Goal: Transaction & Acquisition: Book appointment/travel/reservation

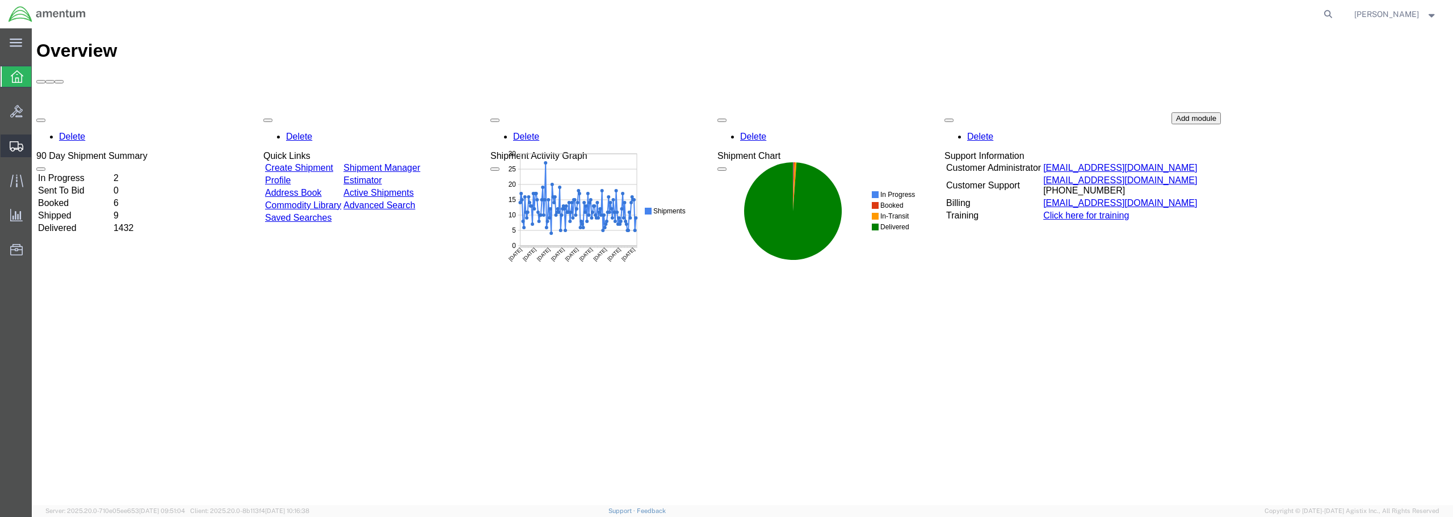
click at [0, 0] on span "Create from Template" at bounding box center [0, 0] width 0 height 0
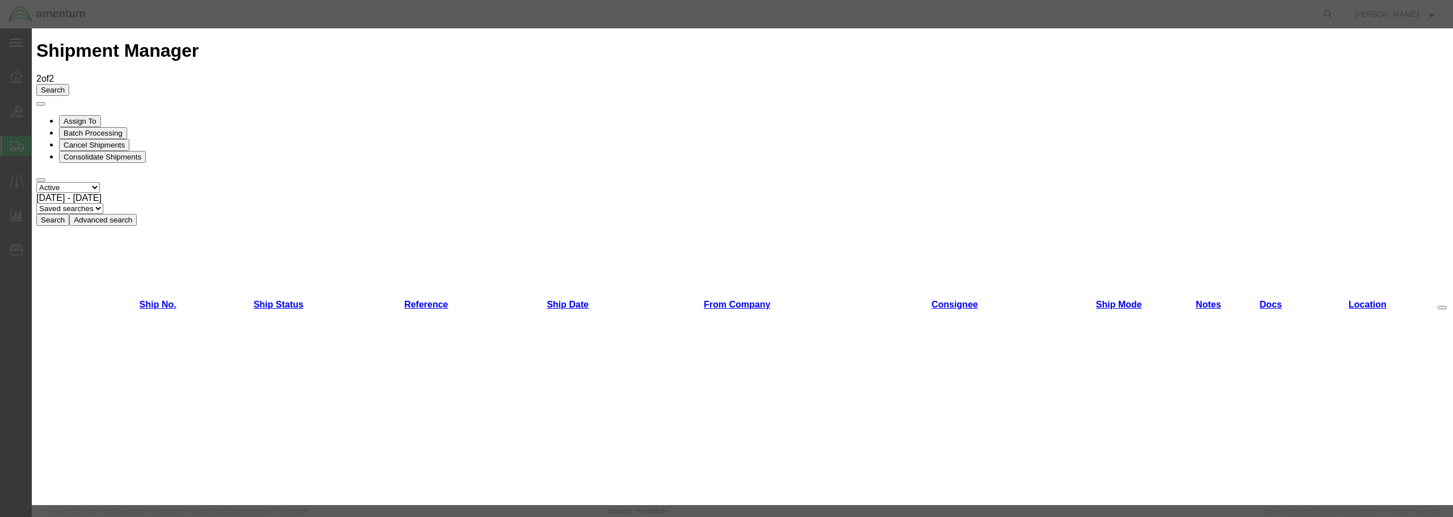
scroll to position [650, 0]
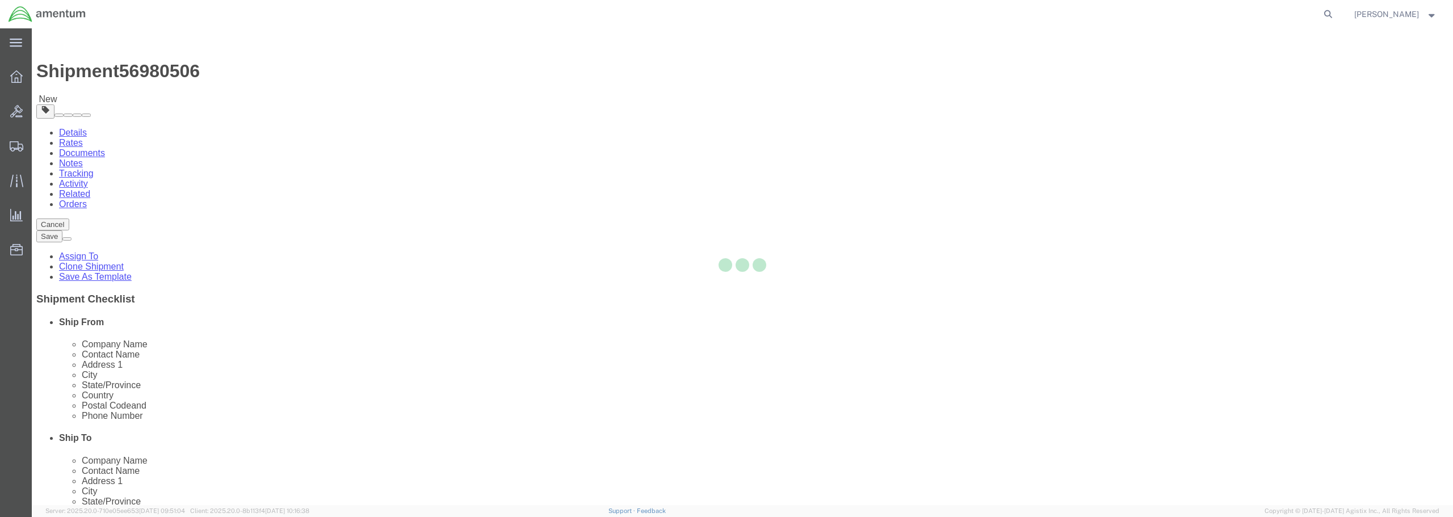
select select "49949"
select select
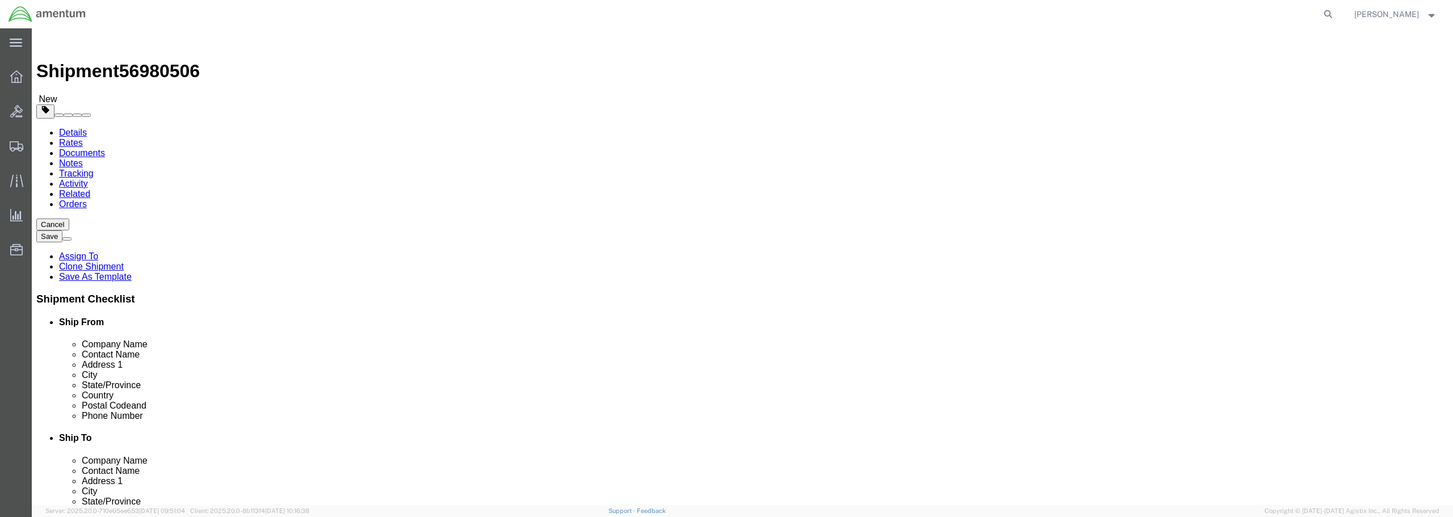
type input "ULV"
select select "49950"
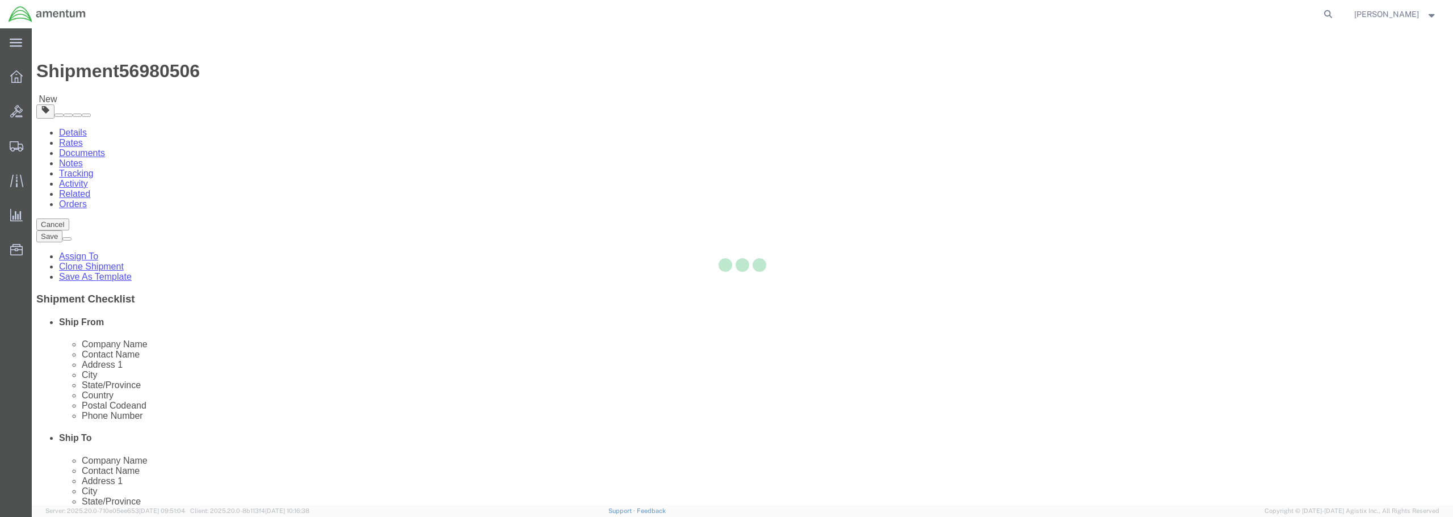
type input "78801"
type input "[PHONE_NUMBER]"
type input "[PERSON_NAME][EMAIL_ADDRESS][PERSON_NAME][DOMAIN_NAME]"
checkbox input "true"
select select "[GEOGRAPHIC_DATA]"
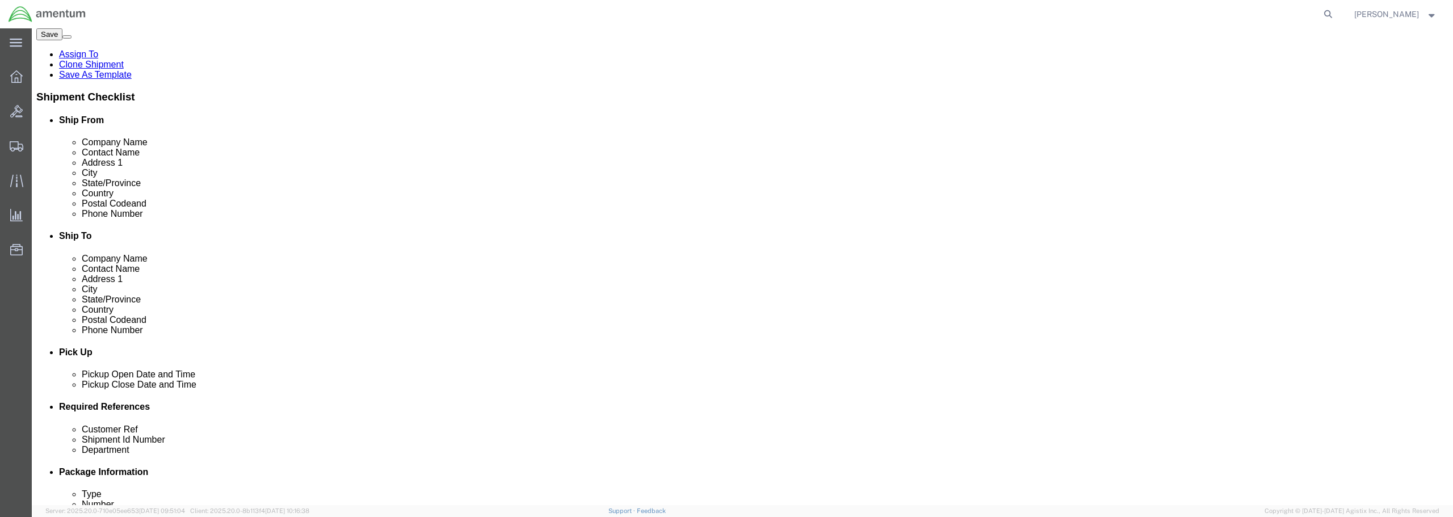
scroll to position [227, 0]
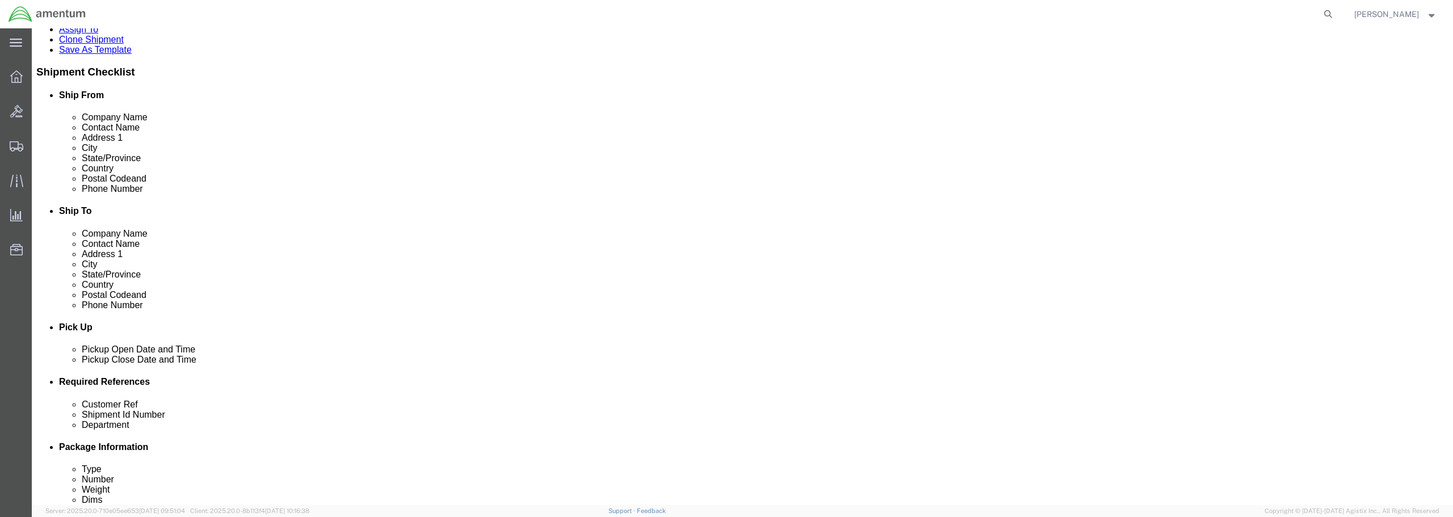
click div "[DATE] 10:10 AM"
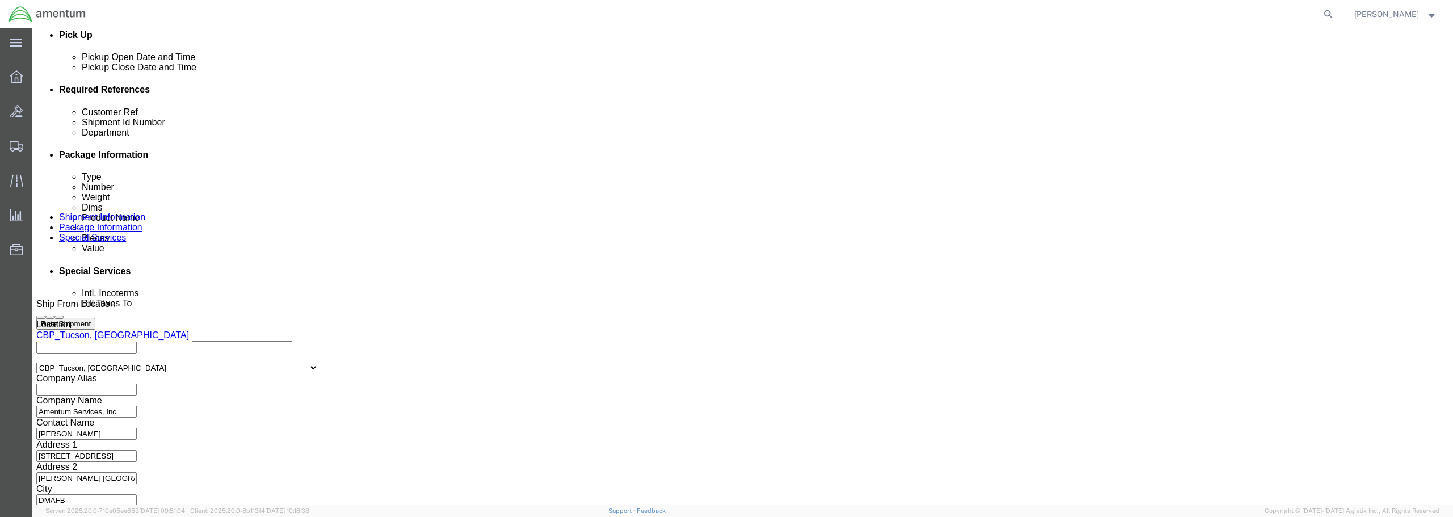
type input "11:10 AM"
click button "Apply"
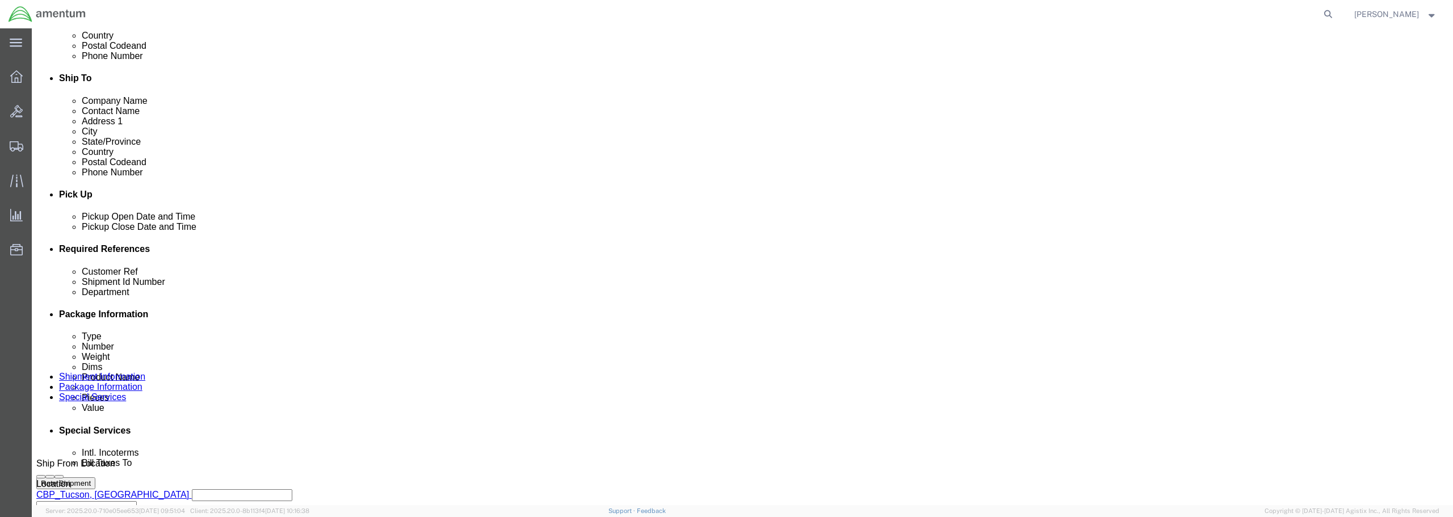
scroll to position [349, 0]
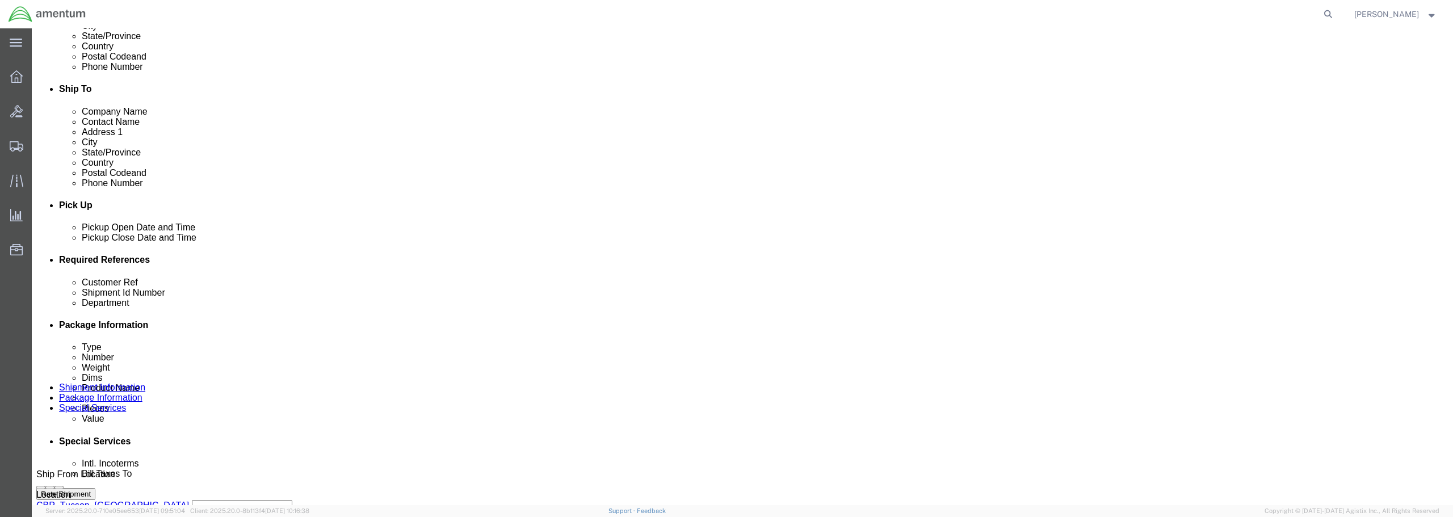
click input "text"
type input "EVAP COOLER / BATCH 503-006382"
click input "EVAP COOLER / BATCH 503-006382"
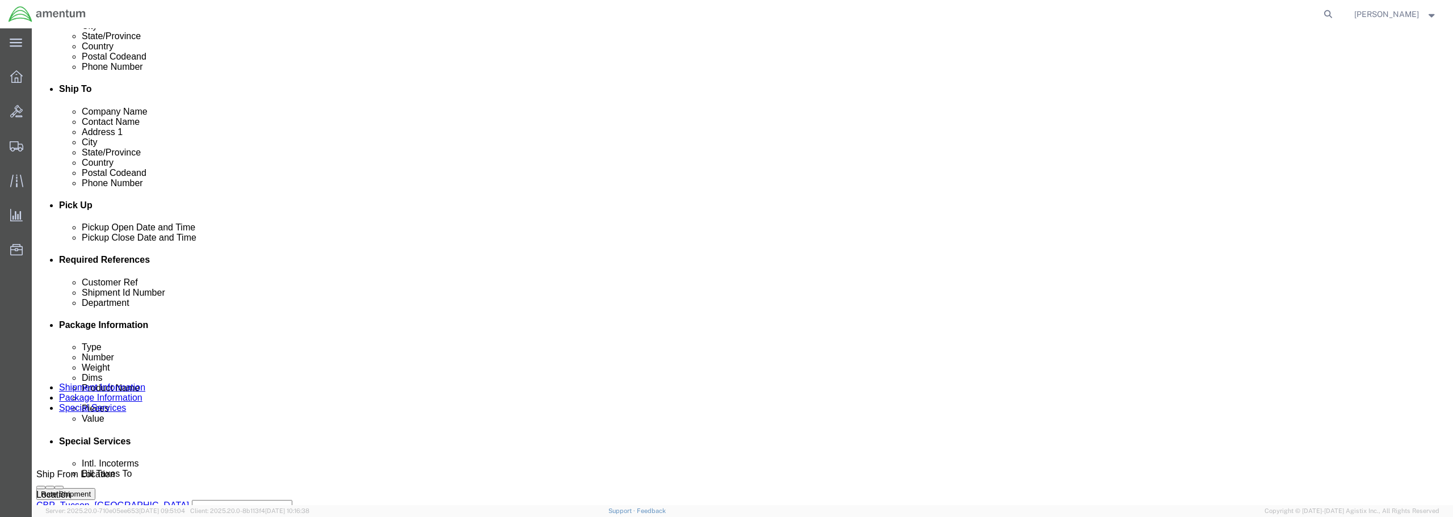
scroll to position [0, 37]
drag, startPoint x: 598, startPoint y: 352, endPoint x: 701, endPoint y: 354, distance: 102.8
click div "EVAP COOLER / BATCH 503-006382"
click div "Pickup Date and Time"
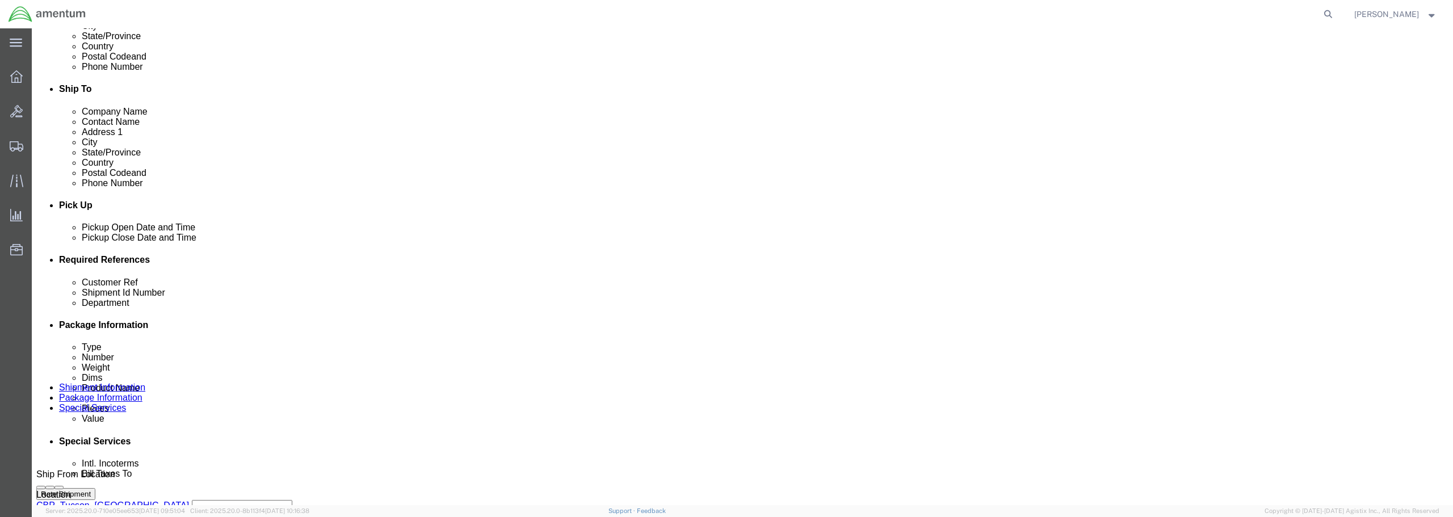
paste input "EVAP COOLER / BATCH 503-006382"
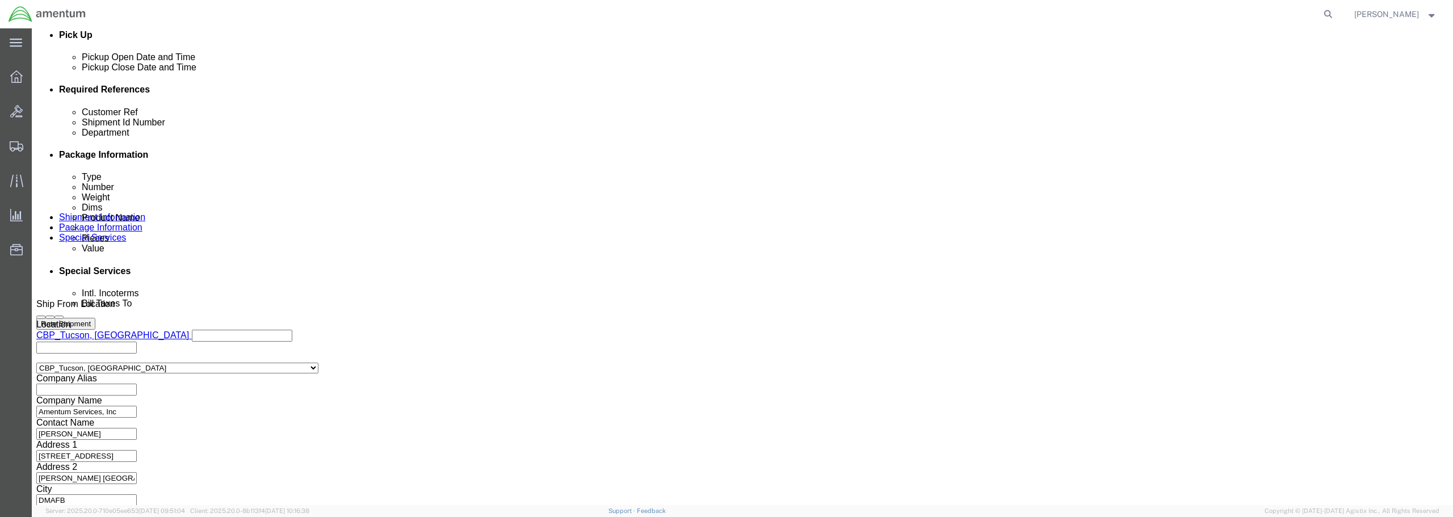
type input "EVAP COOLER / BATCH 503-006382"
click button "Continue"
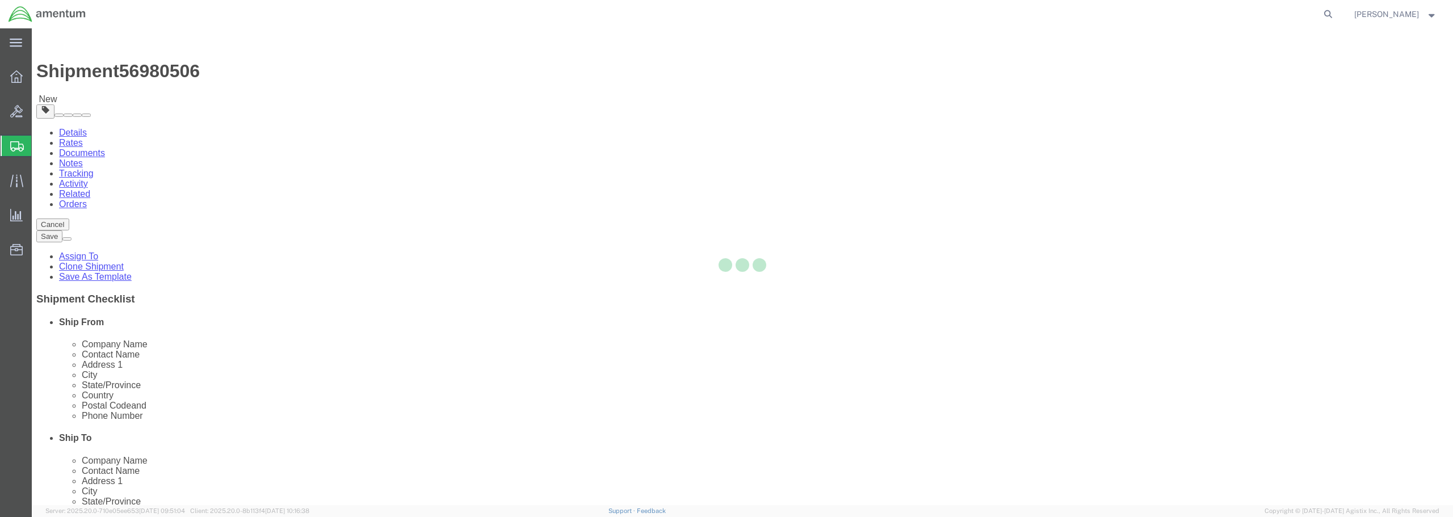
select select "CBOX"
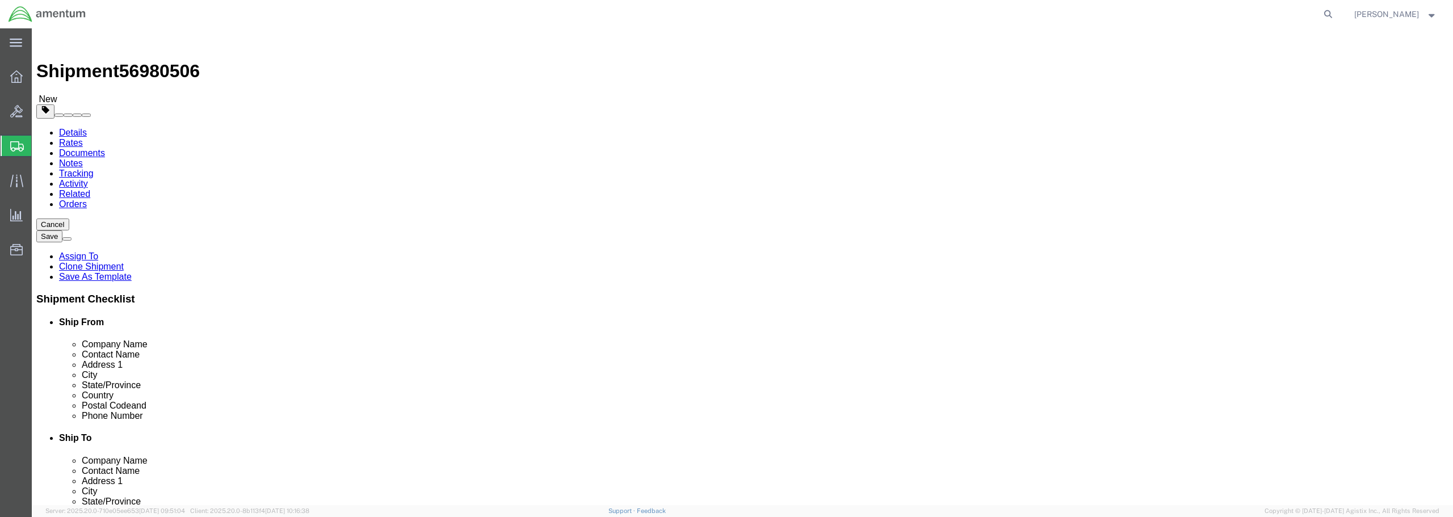
click input "text"
drag, startPoint x: 233, startPoint y: 242, endPoint x: 202, endPoint y: 249, distance: 32.0
click div "Package Type Select BCK Boxes Bale(s) Basket(s) Bolt(s) Bottle(s) Buckets Bulk …"
type input "18"
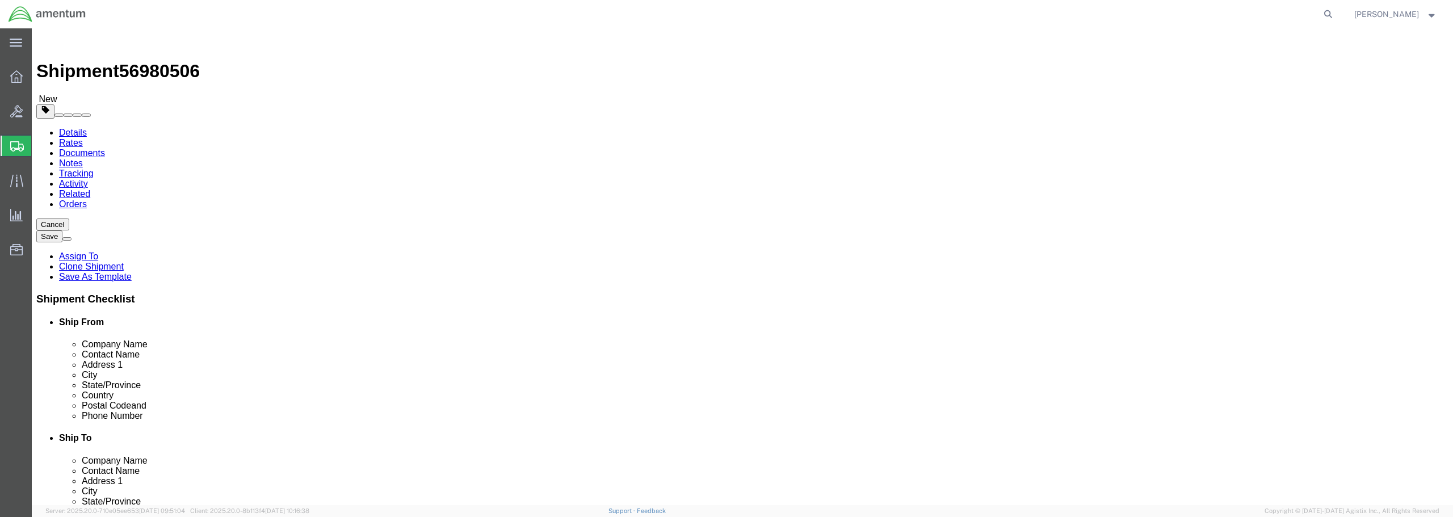
type input "18"
click input "0.00"
drag, startPoint x: 241, startPoint y: 262, endPoint x: 186, endPoint y: 261, distance: 54.5
click div "Weight 0.00 Select kgs lbs Ship. t°"
type input "21.00"
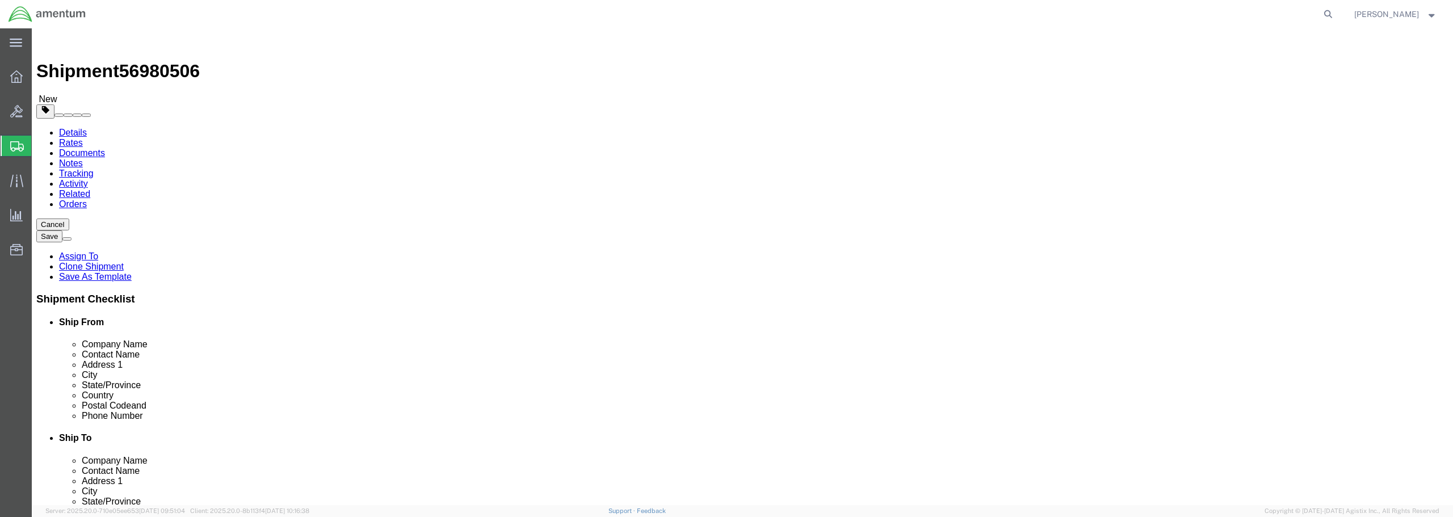
click link "Add Content"
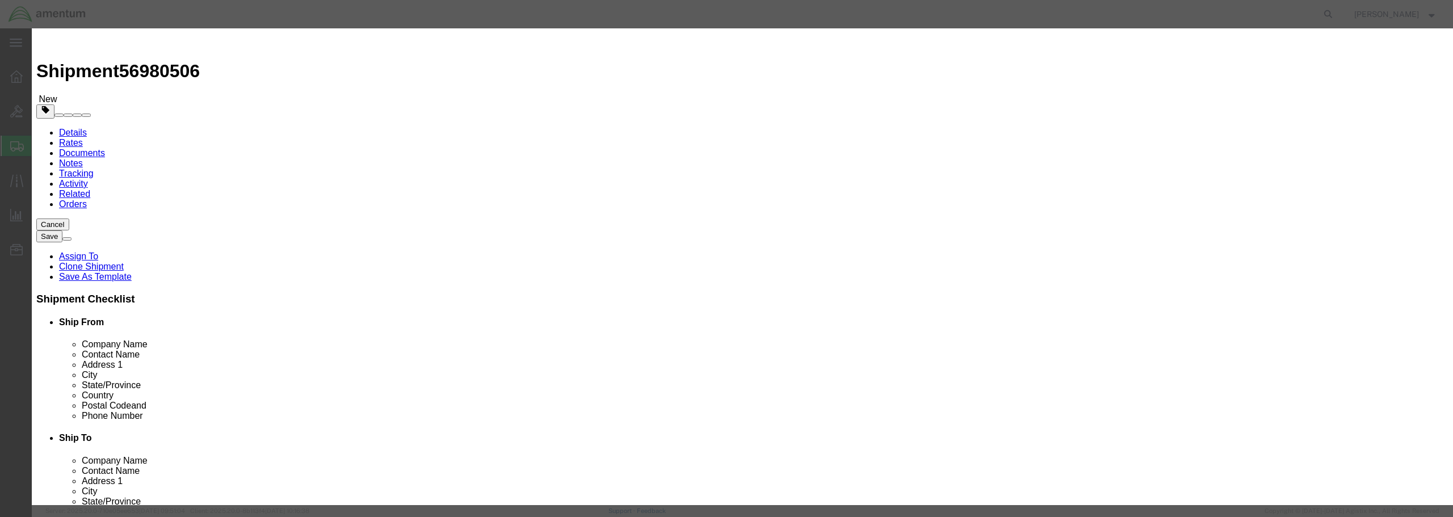
click input "0"
type input "1"
click input "text"
type input "13,880.00"
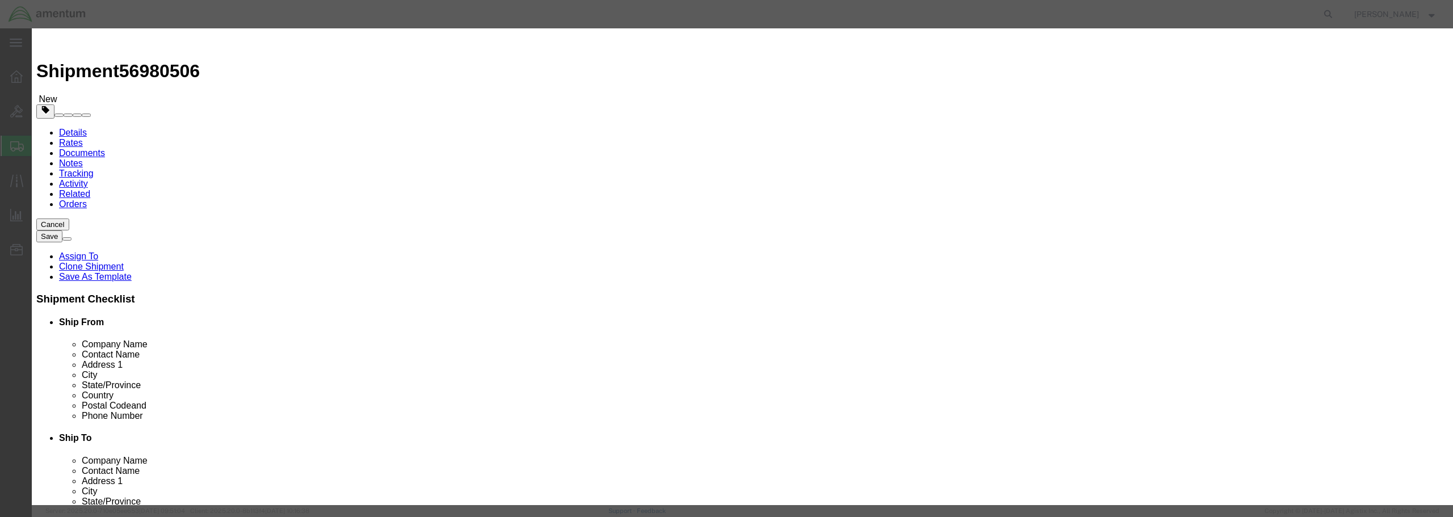
click select "Select 50 55 60 65 70 85 92.5 100 125 175 250 300 400"
select select "175"
click select "Select 50 55 60 65 70 85 92.5 100 125 175 250 300 400"
paste input "EVAP COOLER / BATCH 503-006382"
type input "EVAP COOLER / BATCH 503-006382"
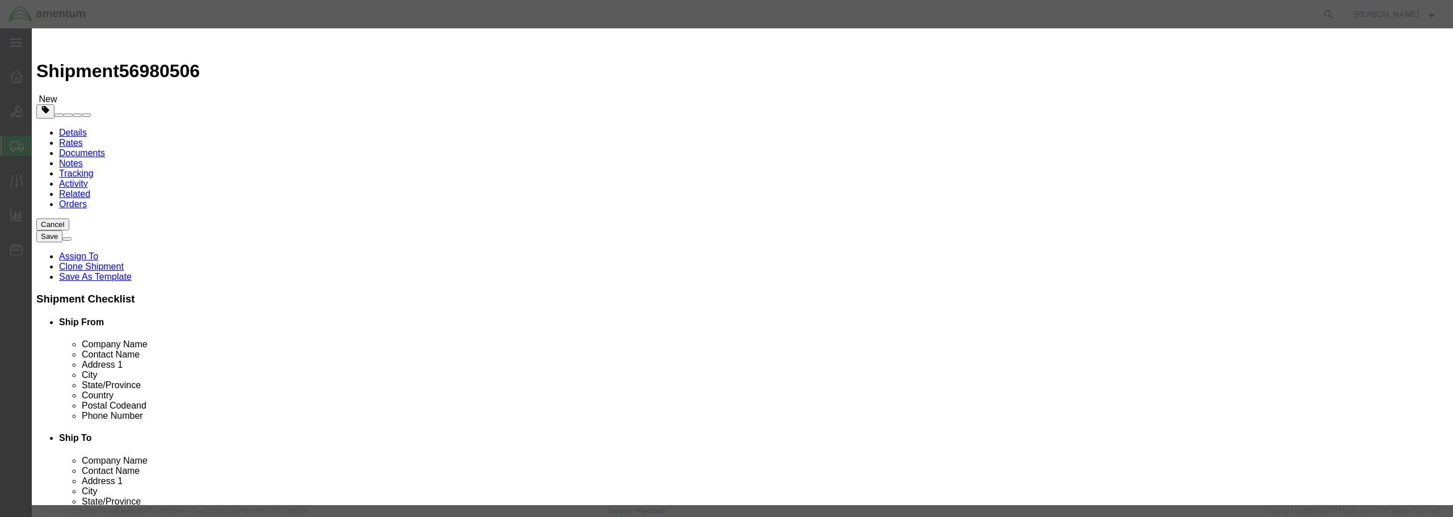
click div
click button "Save & Close"
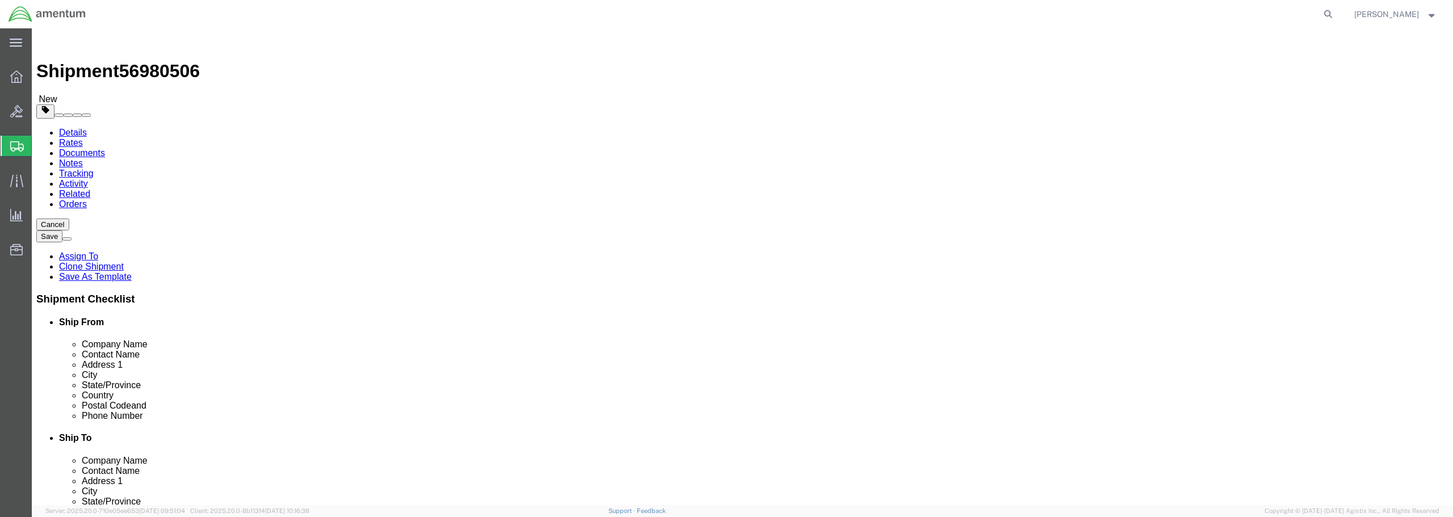
click button "Rate Shipment"
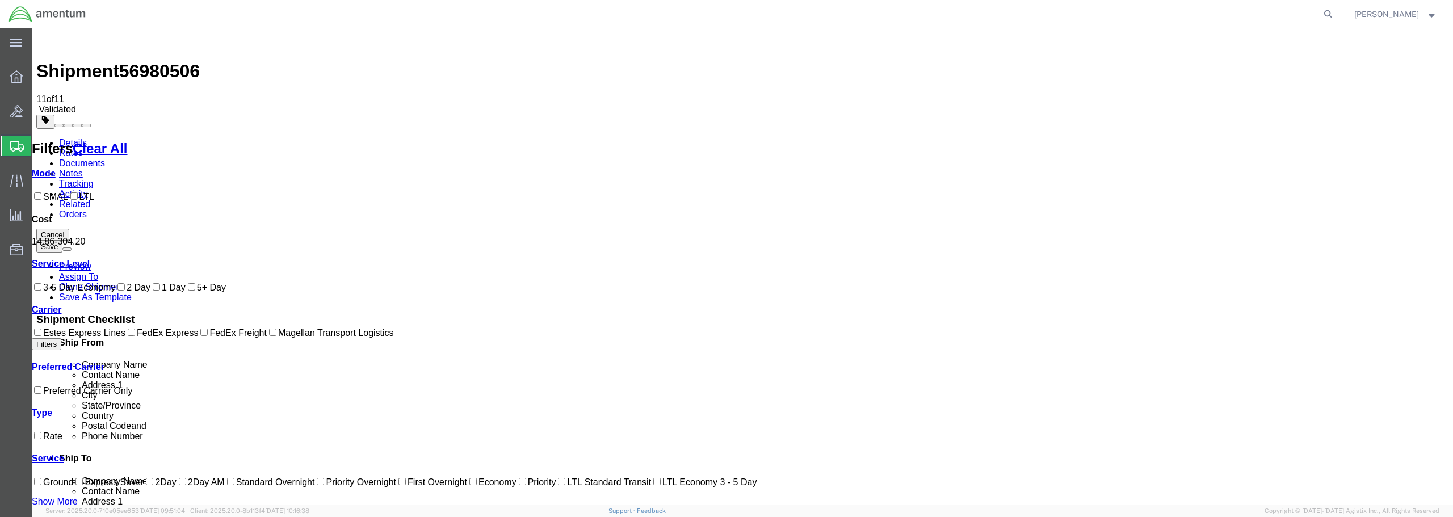
checkbox input "true"
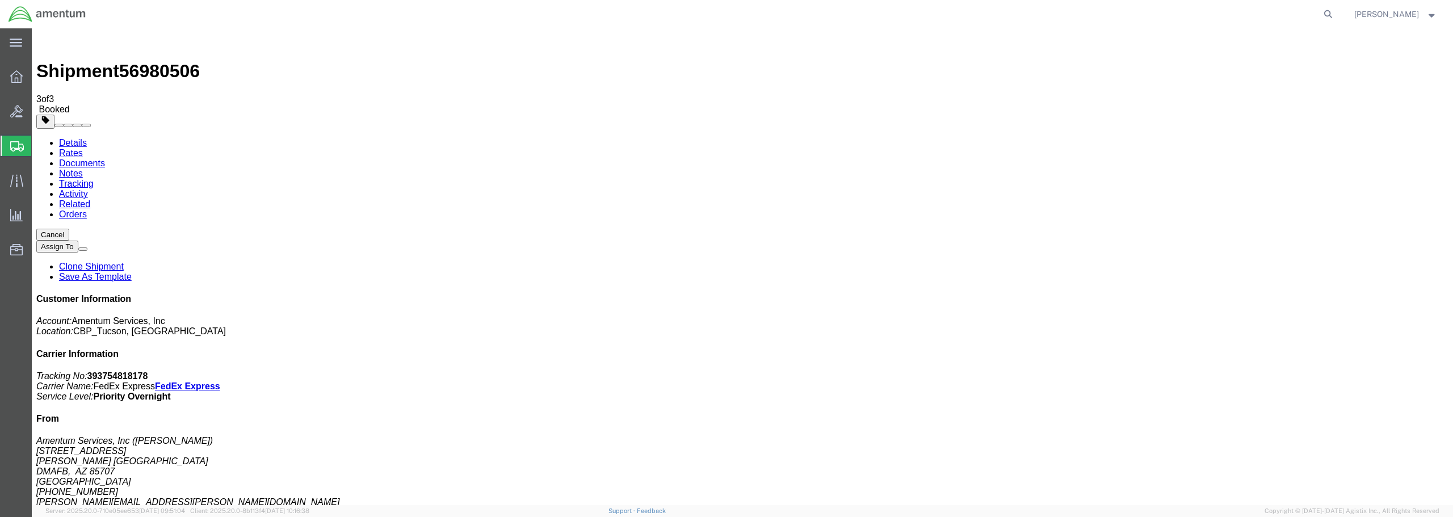
click at [0, 0] on span "Create from Template" at bounding box center [0, 0] width 0 height 0
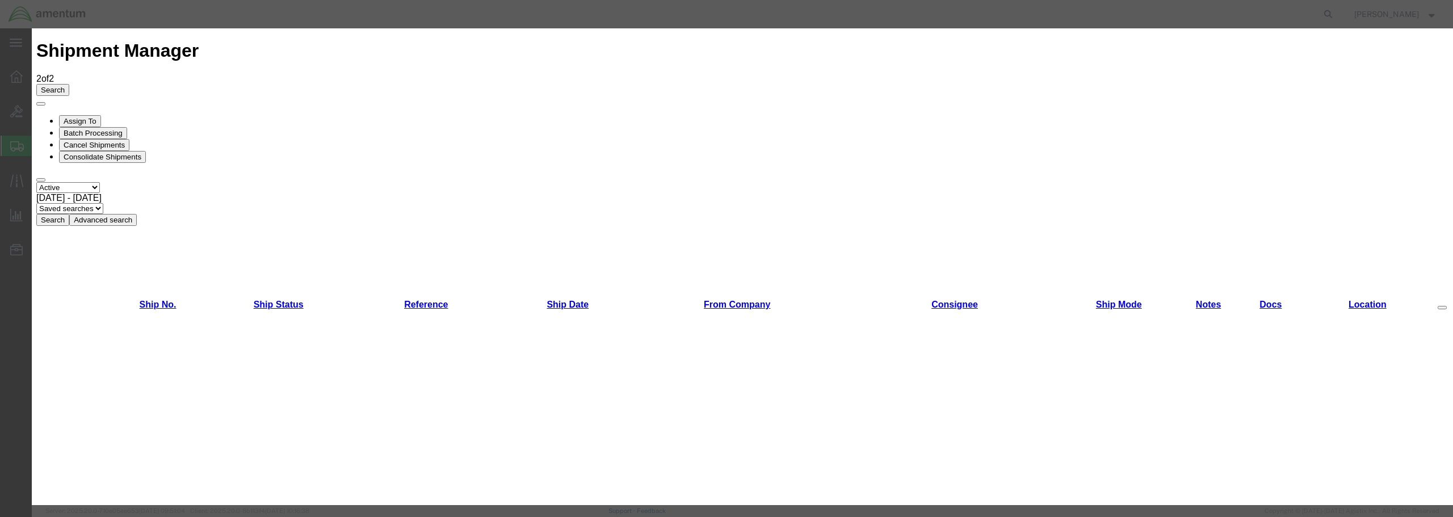
scroll to position [650, 0]
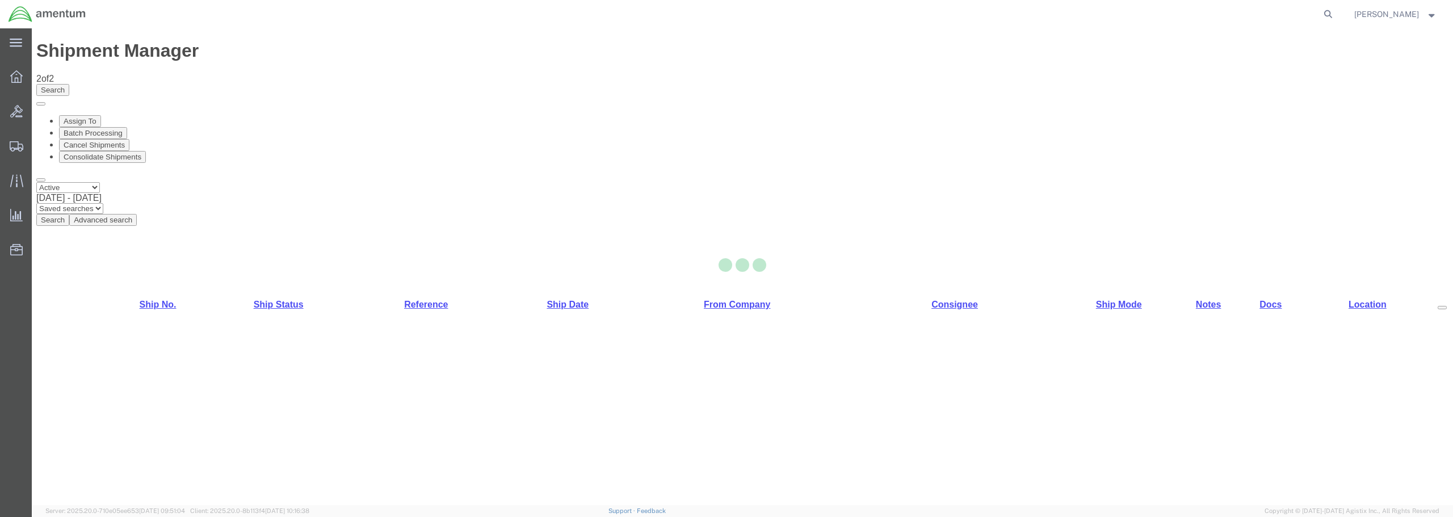
select select "49949"
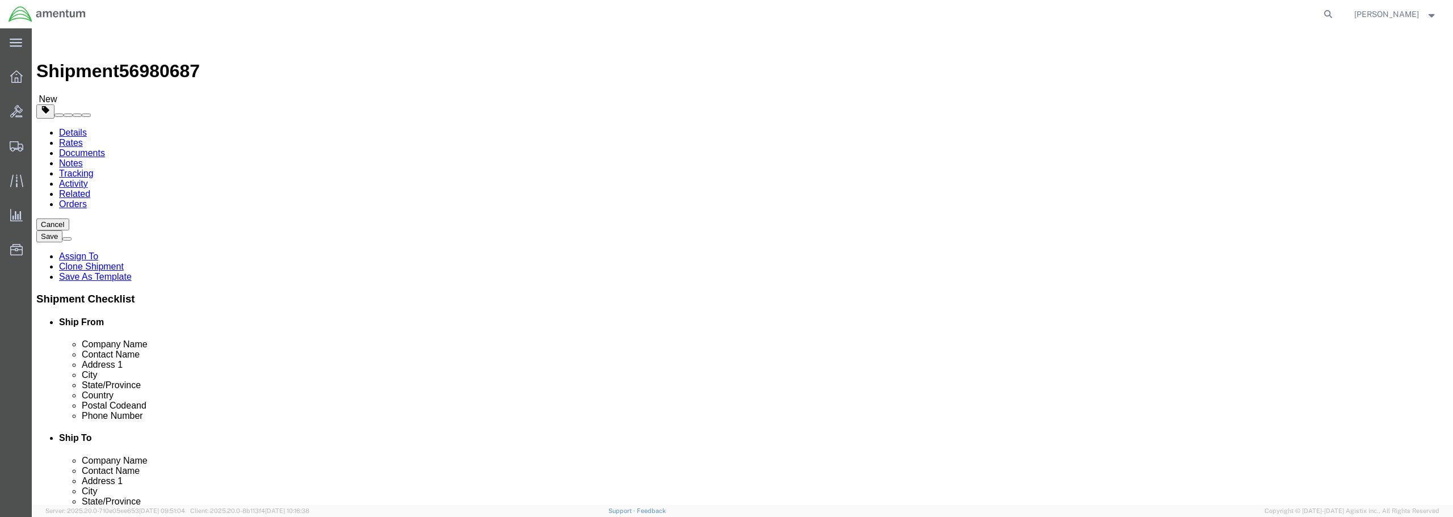
type input "w"
type input "WSA"
select select "49914"
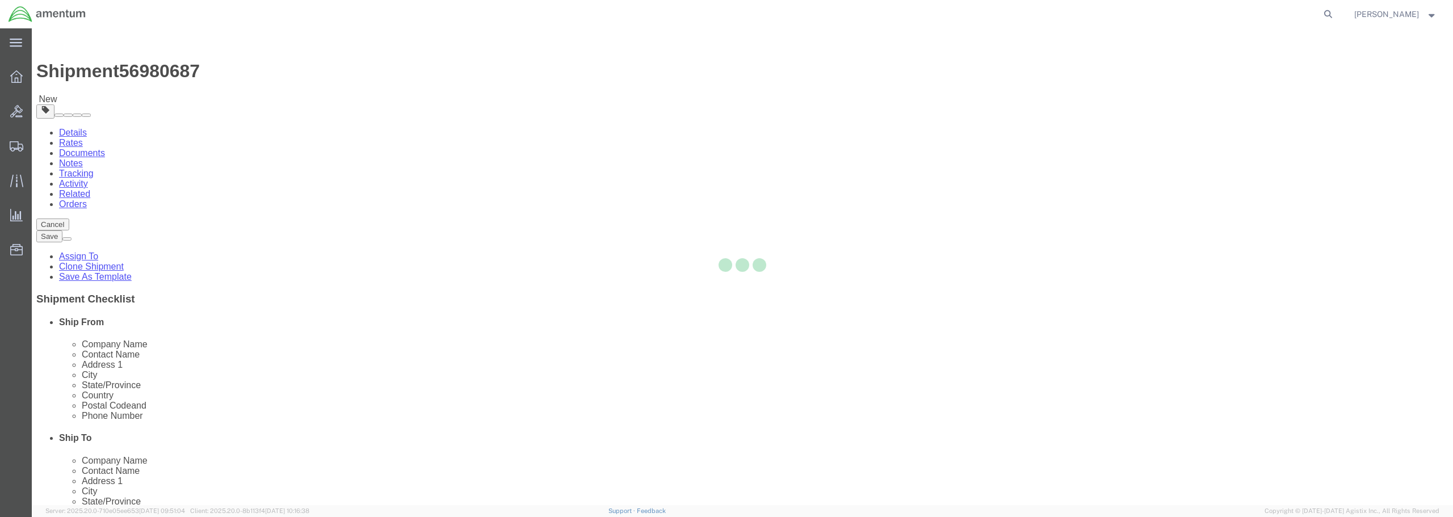
type input "Amentum Services, Inc"
type input "[PERSON_NAME]"
type input "[STREET_ADDRESS]"
type input "San [PERSON_NAME]"
type input "76904"
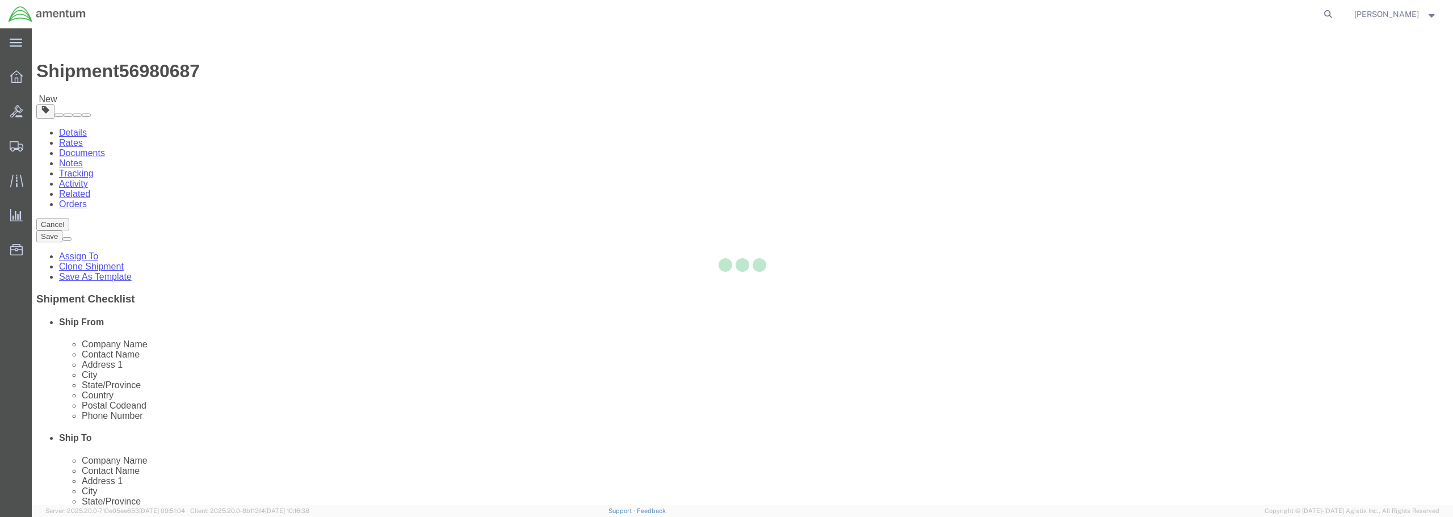
type input "[PHONE_NUMBER]"
type input "[PERSON_NAME][EMAIL_ADDRESS][PERSON_NAME][DOMAIN_NAME]"
checkbox input "true"
select select "[GEOGRAPHIC_DATA]"
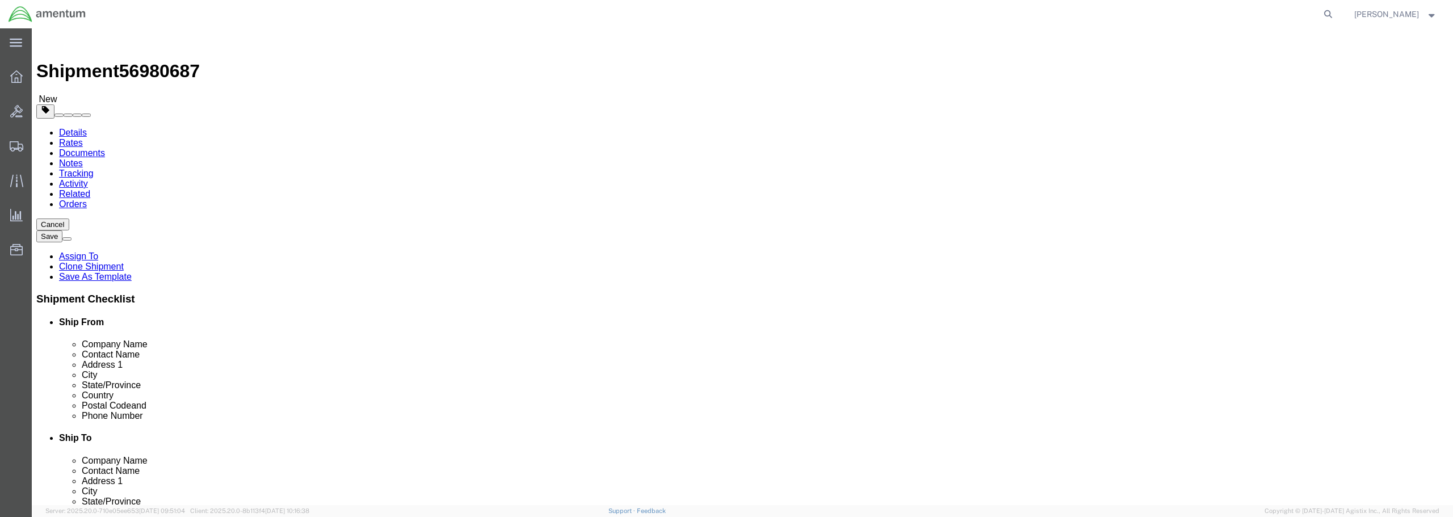
drag, startPoint x: 870, startPoint y: 233, endPoint x: 795, endPoint y: 240, distance: 75.3
click div "Contact Name [PERSON_NAME]"
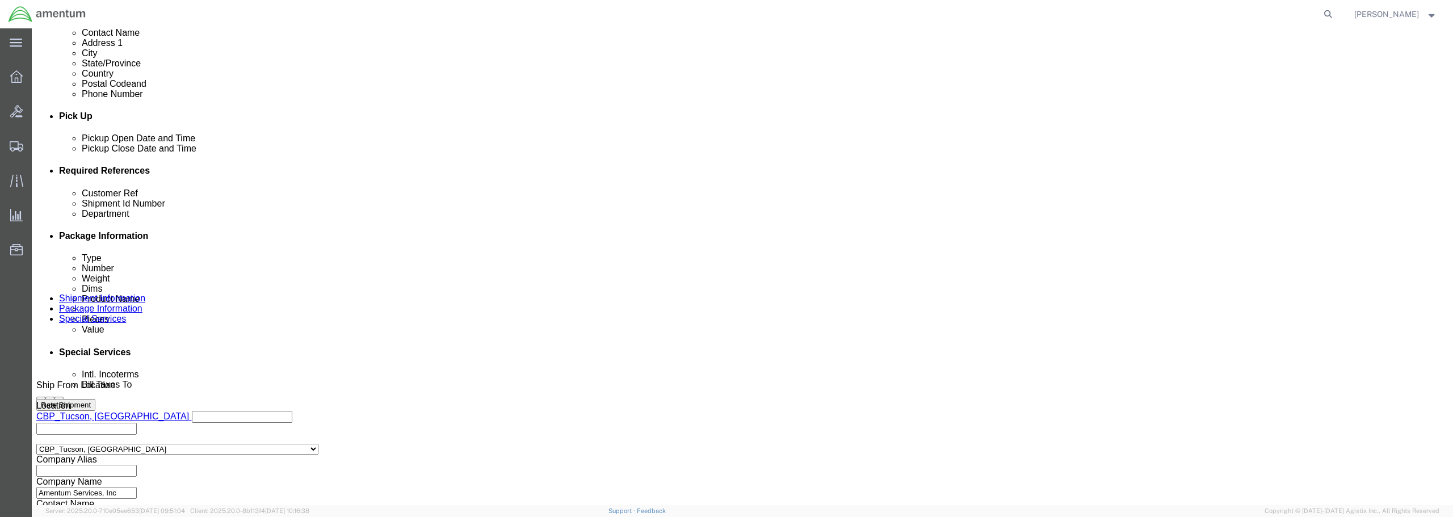
scroll to position [454, 0]
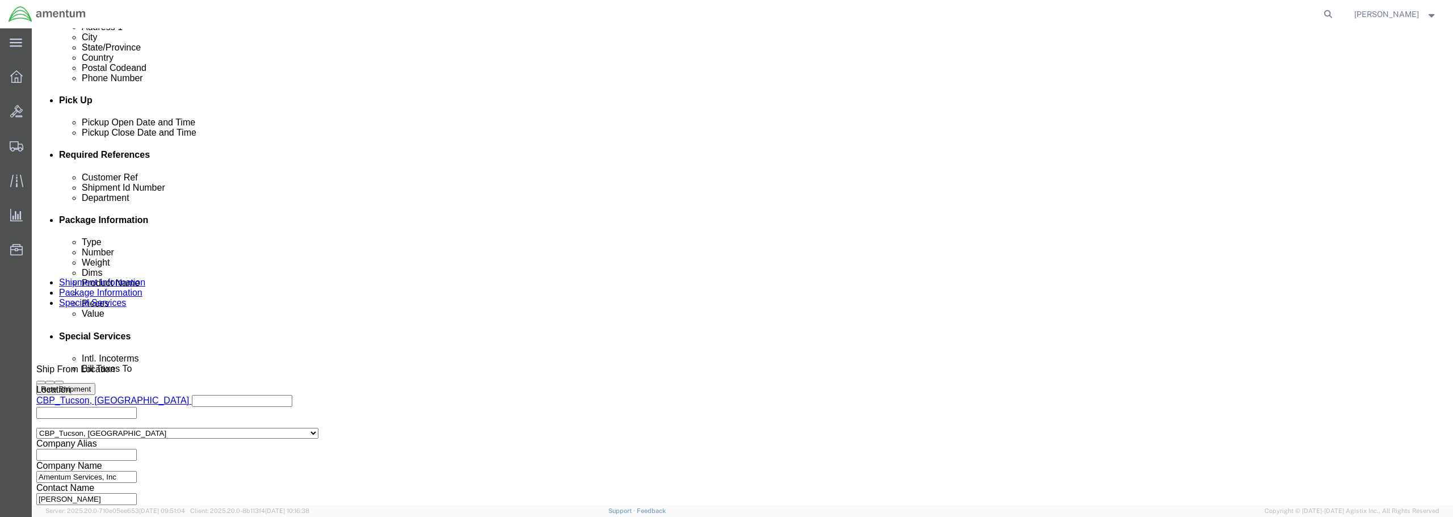
type input "[PERSON_NAME]"
click div "[DATE] 10:24 AM"
type input "11:24 AM"
click button "Apply"
click input "text"
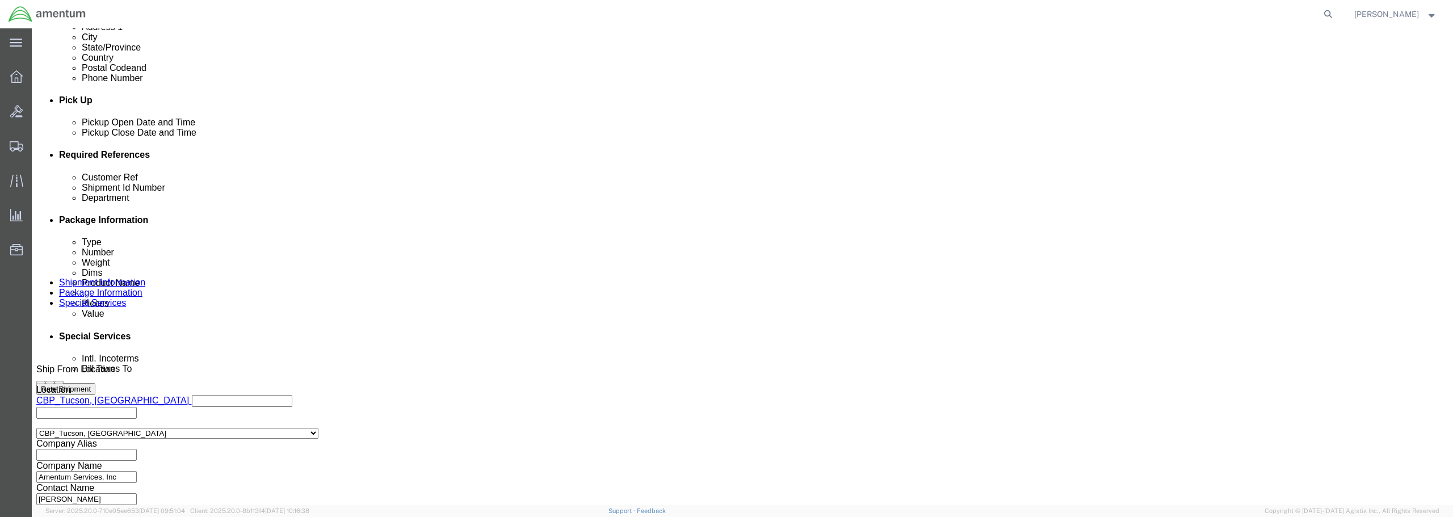
drag, startPoint x: 683, startPoint y: 241, endPoint x: 555, endPoint y: 245, distance: 127.8
click div "Customer Ref LAT TOP / UH60 PUBS"
type input "LAT TOP / UH60 PUBS"
click div "Select Account Type Activity ID Airline Appointment Number ASN Batch Request # …"
click input "text"
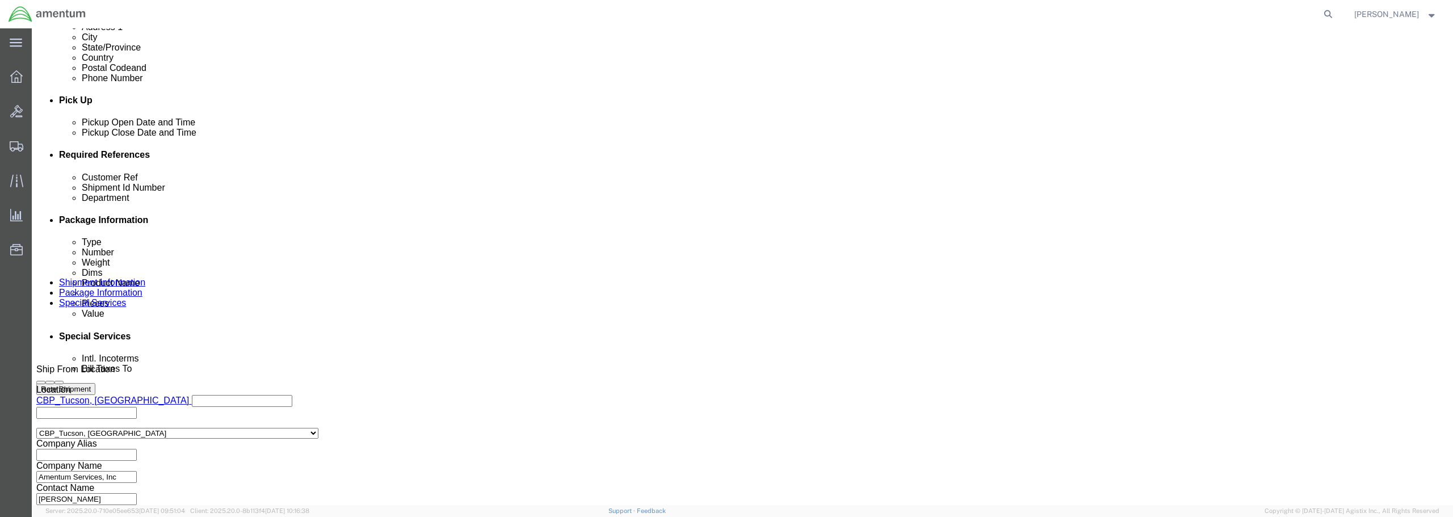
paste input "LAT TOP / UH60 PUBS"
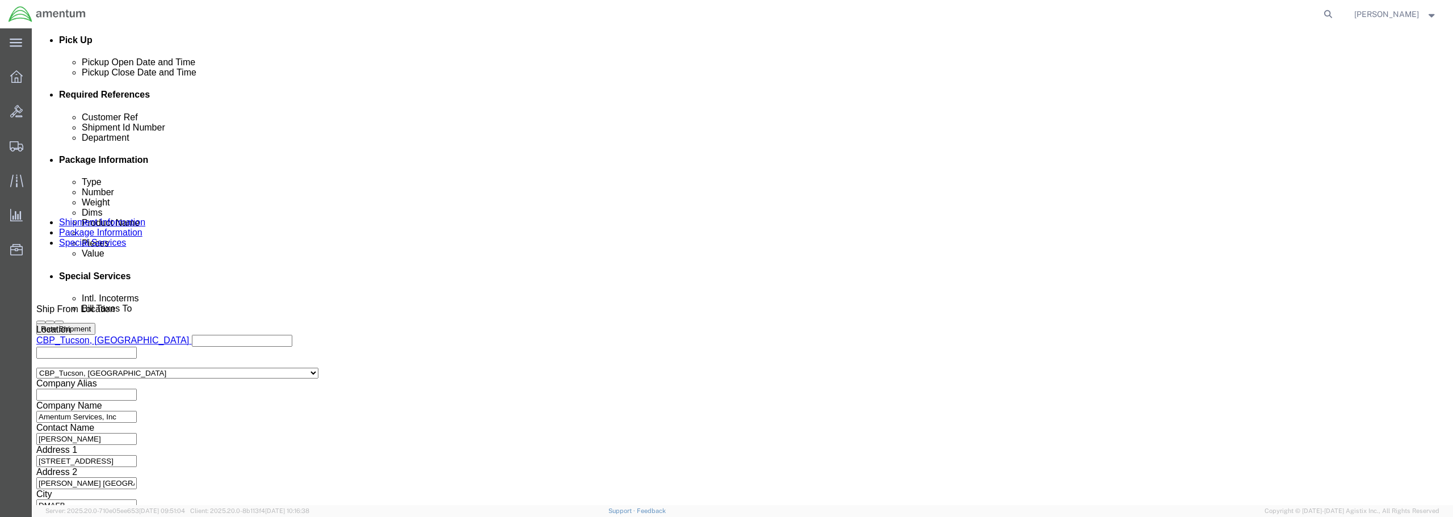
scroll to position [520, 0]
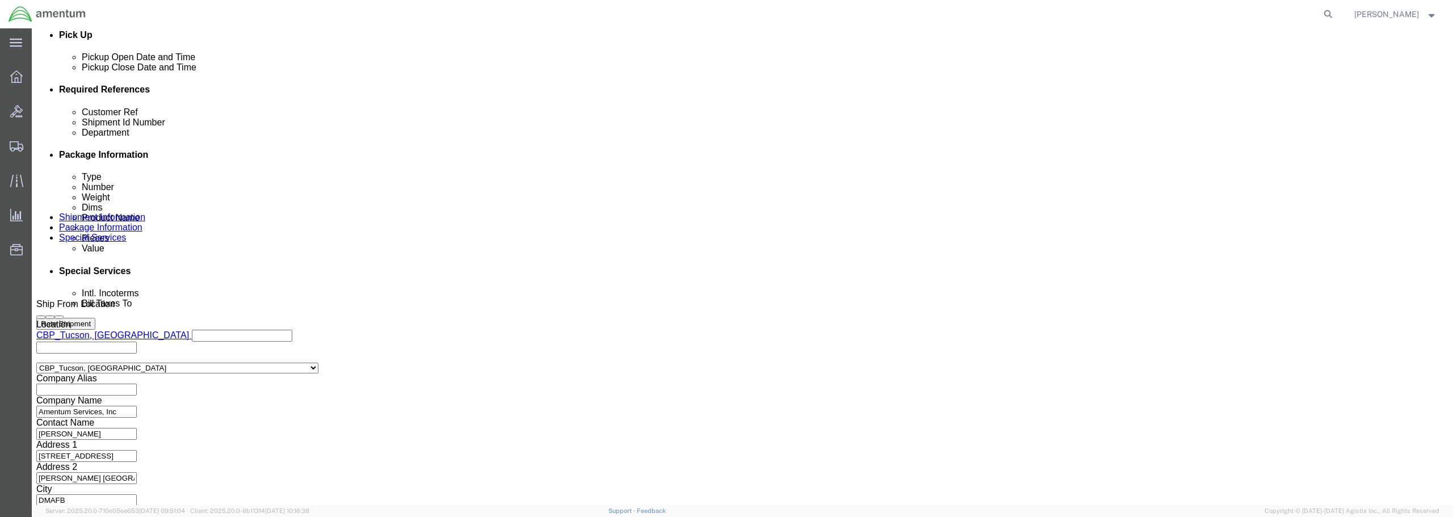
type input "PER [PERSON_NAME] / LAT TOP / UH60 PUBS"
click button "Continue"
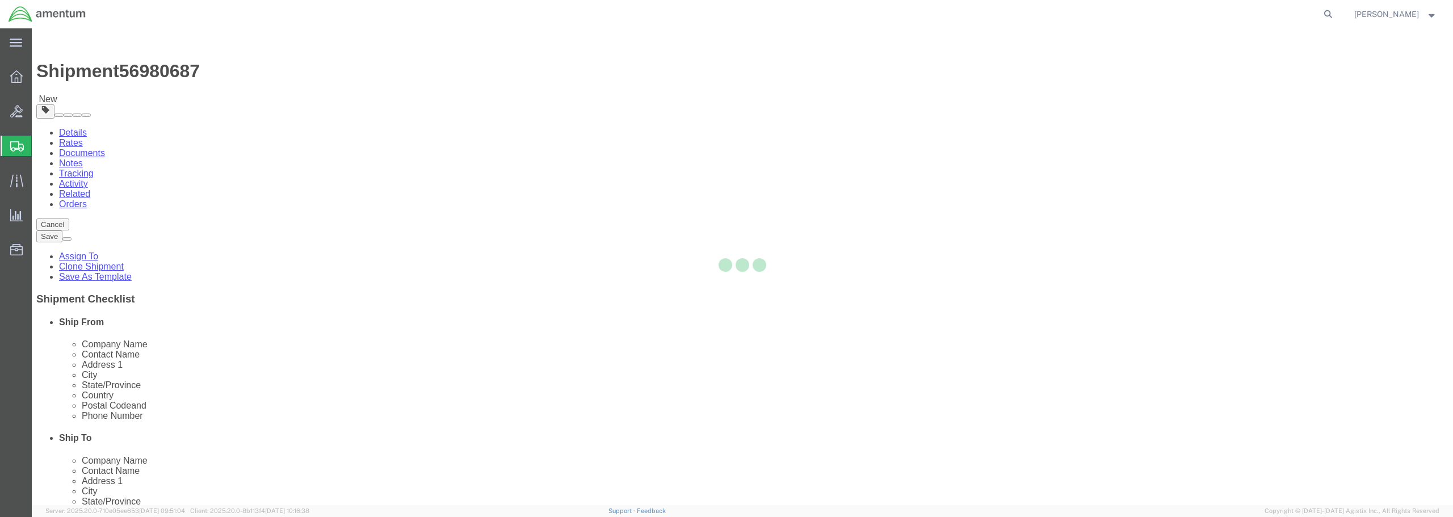
select select "CBOX"
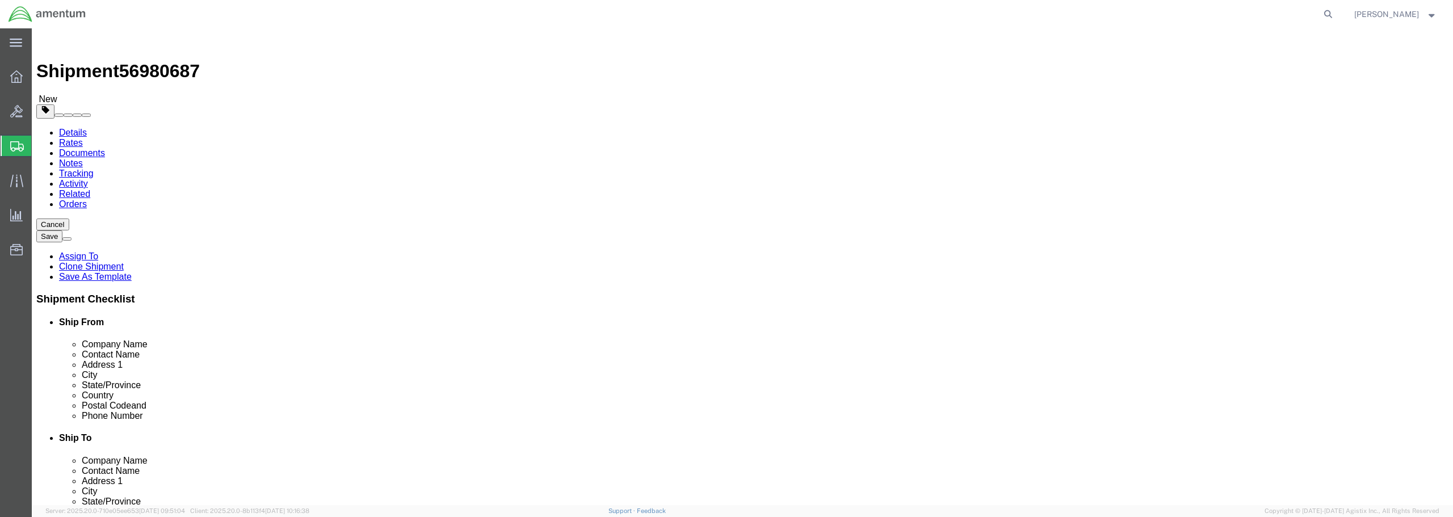
click select "Select BCK Boxes Bale(s) Basket(s) Bolt(s) Bottle(s) Buckets Bulk Bundle(s) Can…"
drag, startPoint x: 515, startPoint y: 191, endPoint x: 508, endPoint y: 191, distance: 6.8
click select "Select BCK Boxes Bale(s) Basket(s) Bolt(s) Bottle(s) Buckets Bulk Bundle(s) Can…"
drag, startPoint x: 238, startPoint y: 244, endPoint x: 223, endPoint y: 241, distance: 15.7
click input "text"
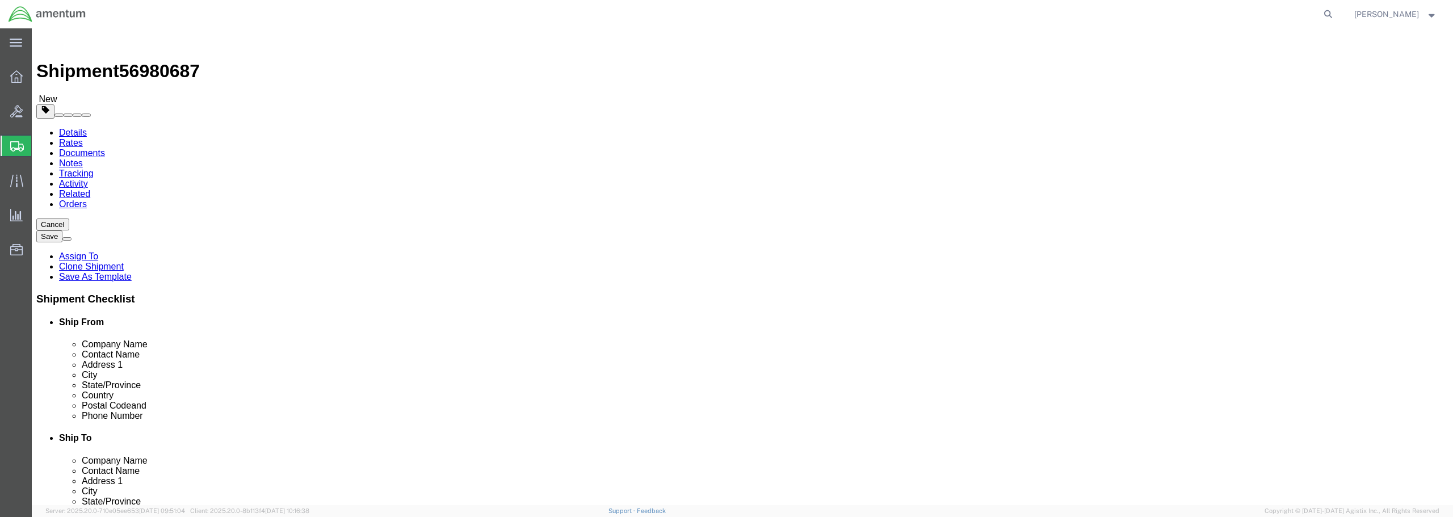
type input "18"
type input "12"
type input "13"
click div "Weight 0.00 Select kgs lbs Ship. t°"
type input "8.00"
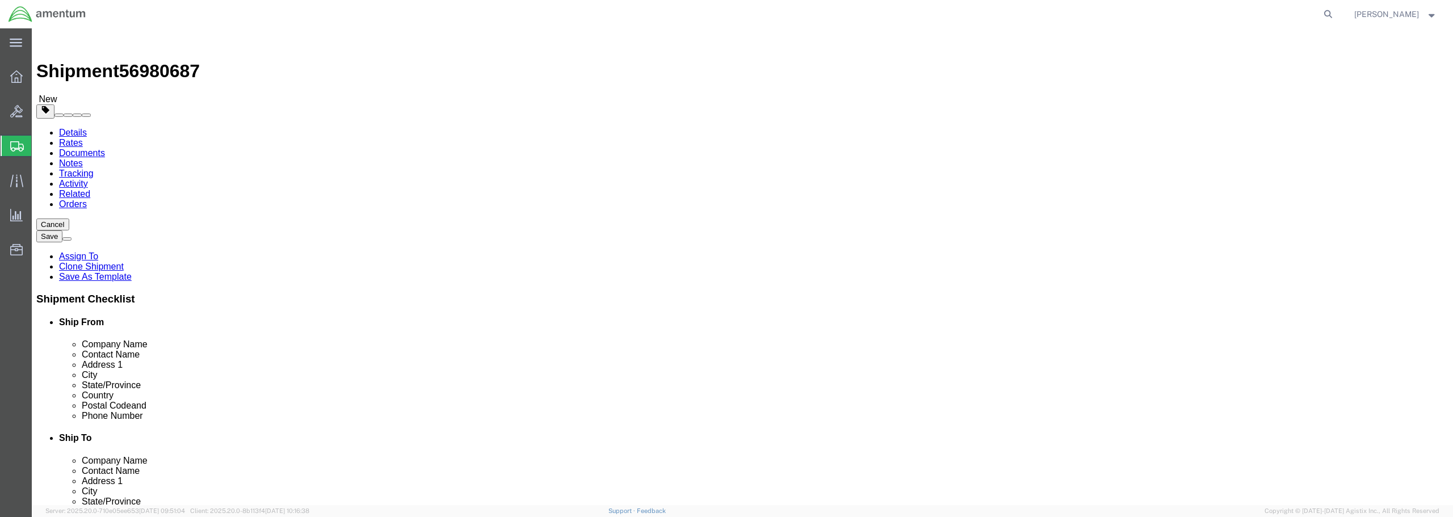
click link "Add Content"
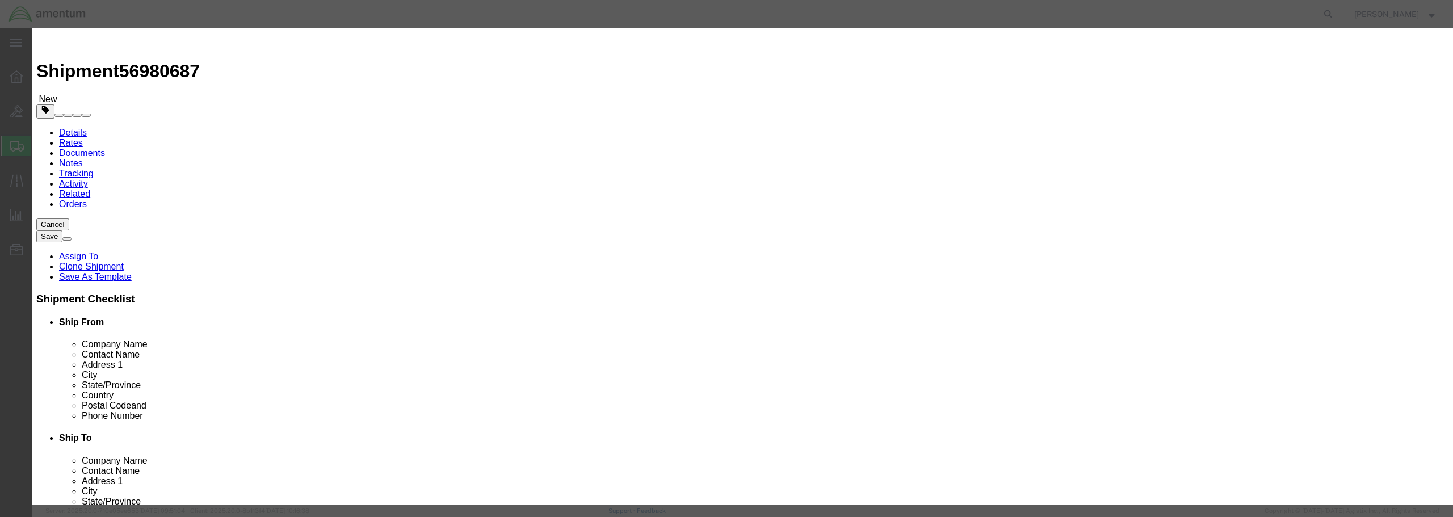
paste input "LAT TOP / UH60 PUBS"
type input "LAT TOP / UH60 PUBS"
drag, startPoint x: 527, startPoint y: 106, endPoint x: 500, endPoint y: 106, distance: 27.3
click div "Pieces 0 Select Bag Barrels 100Board Feet Bottle Box Blister Pack Carats Can Ca…"
type input "2"
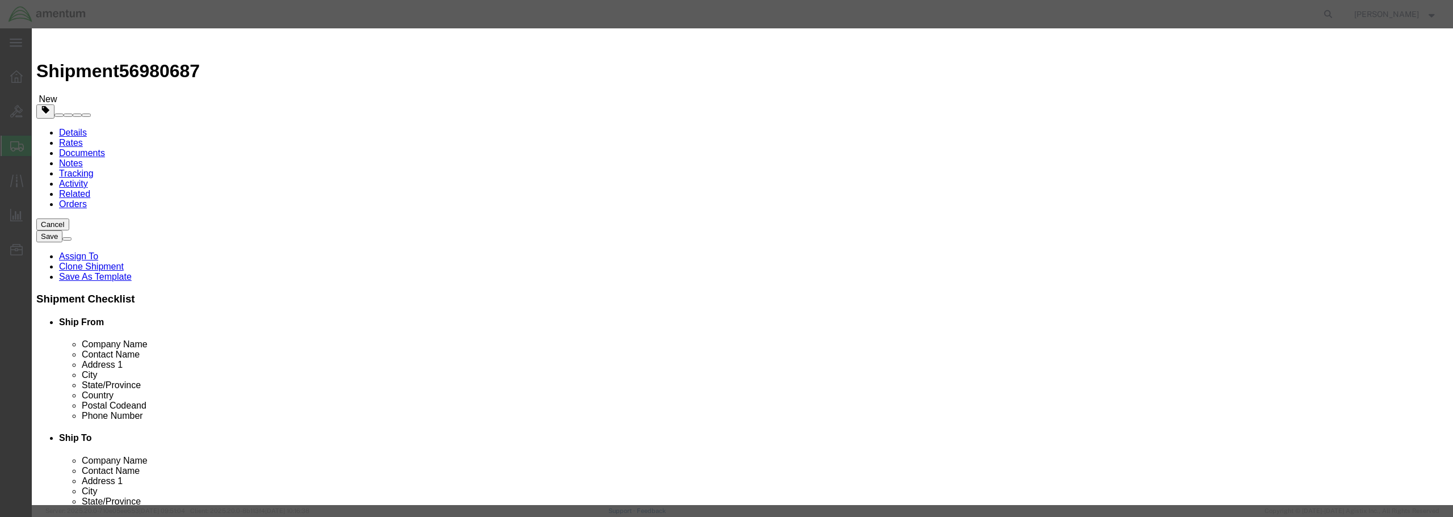
click input "text"
type input "3500.00"
click select "Select 50 55 60 65 70 85 92.5 100 125 175 250 300 400"
select select "250"
click select "Select 50 55 60 65 70 85 92.5 100 125 175 250 300 400"
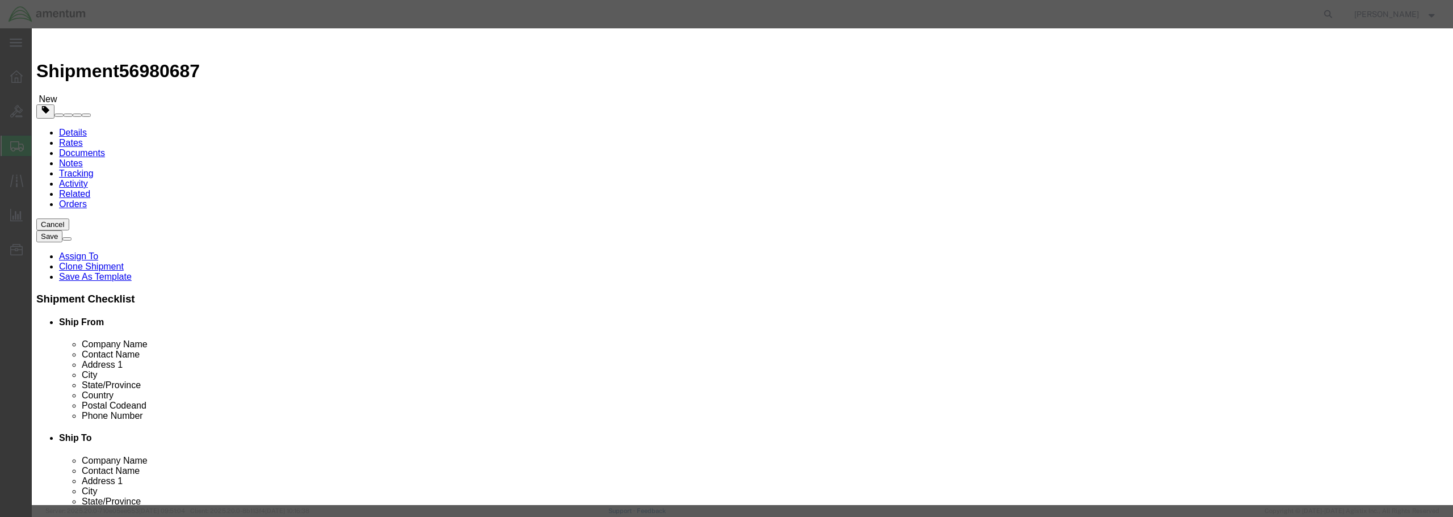
click button "Save & Close"
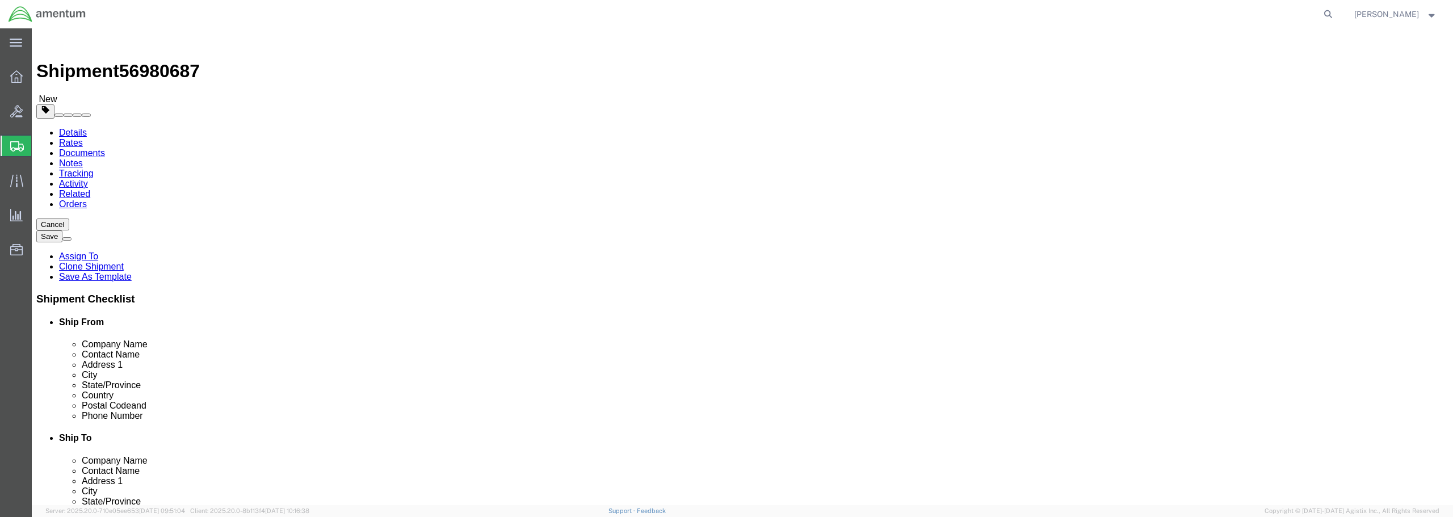
click button "Rate Shipment"
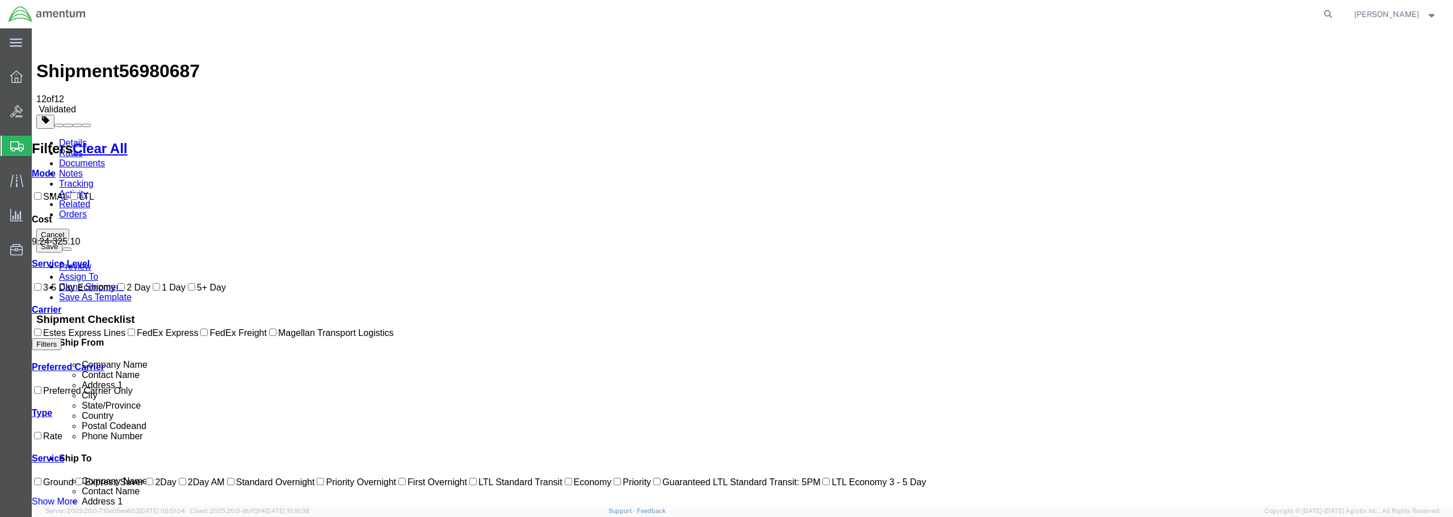
checkbox input "true"
